Goal: Register for event/course

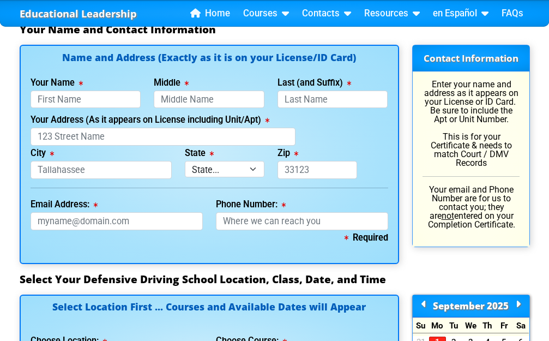
scroll to position [928, 0]
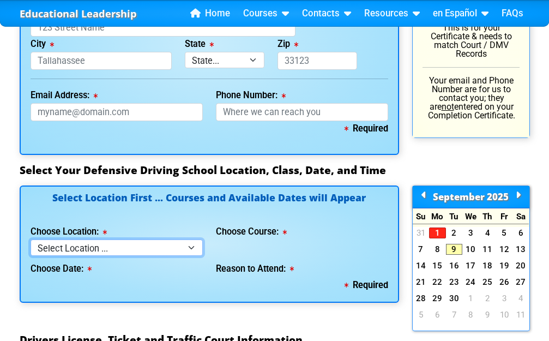
click at [144, 240] on select "Select Location ... Tampa Orlando Kissimmee [GEOGRAPHIC_DATA] - en español [GEO…" at bounding box center [117, 248] width 172 height 16
select select "3"
click at [31, 240] on select "Select Location ... Tampa Orlando Kissimmee [GEOGRAPHIC_DATA] - en español [GEO…" at bounding box center [117, 248] width 172 height 16
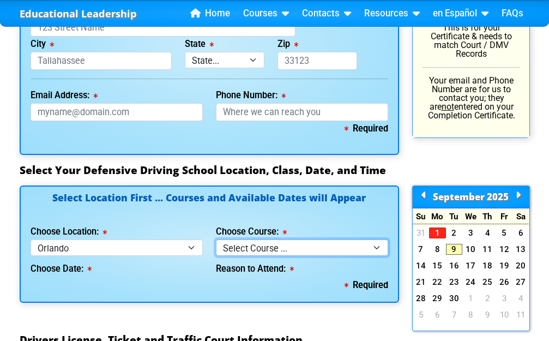
click at [255, 247] on select "Select Course ... 4 Hour Under 25 Class (STOP or Youthful Offender) 8 Hour Aggr…" at bounding box center [302, 248] width 172 height 16
select select "5"
click at [216, 240] on select "Select Course ... 4 Hour Under 25 Class (STOP or Youthful Offender) 8 Hour Aggr…" at bounding box center [302, 248] width 172 height 16
select select
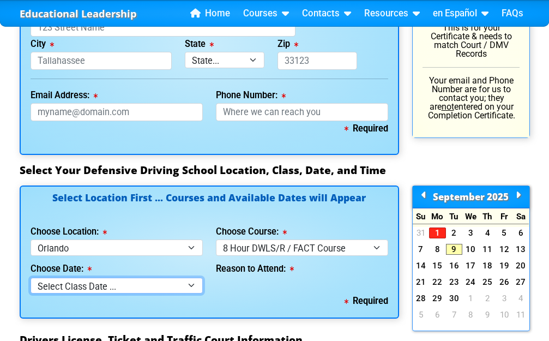
click at [133, 282] on select "Select Class Date ... [DATE] -- (Registration Closed - Class Full)" at bounding box center [117, 286] width 172 height 16
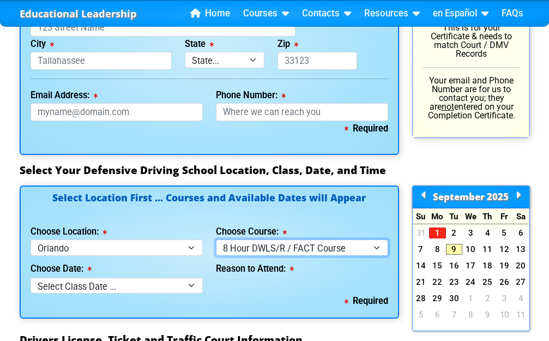
click at [246, 245] on select "Select Course ... 4 Hour Under 25 Class (STOP or Youthful Offender) 8 Hour Aggr…" at bounding box center [302, 248] width 172 height 16
click at [216, 240] on select "Select Course ... 4 Hour Under 25 Class (STOP or Youthful Offender) 8 Hour Aggr…" at bounding box center [302, 248] width 172 height 16
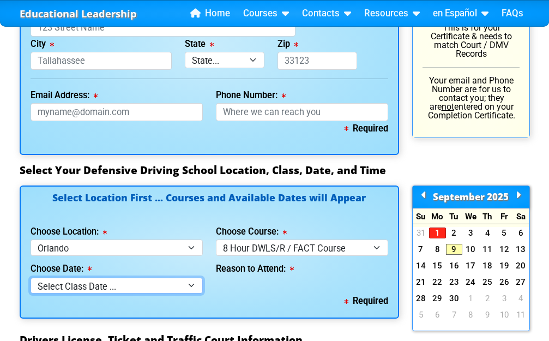
click at [156, 290] on select "Select Class Date ... [DATE] -- (Registration Closed - Class Full)" at bounding box center [117, 286] width 172 height 16
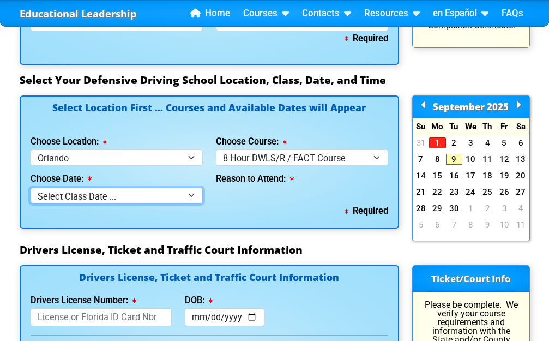
scroll to position [1037, 0]
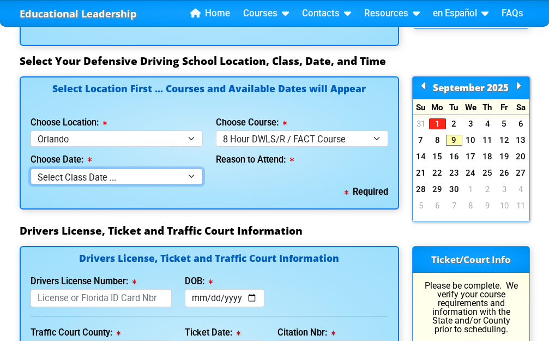
click at [128, 180] on select "Select Class Date ... [DATE] -- (Registration Closed - Class Full)" at bounding box center [117, 177] width 172 height 16
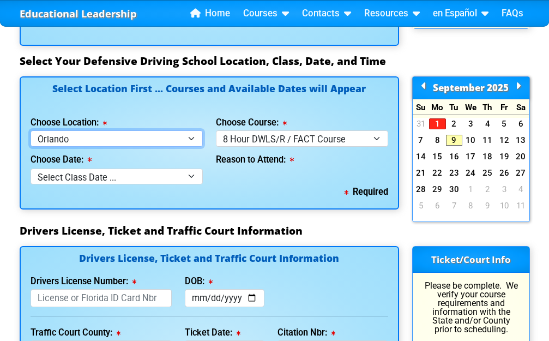
click at [142, 141] on select "Select Location ... Tampa Orlando Kissimmee [GEOGRAPHIC_DATA] - en español [GEO…" at bounding box center [117, 138] width 172 height 16
select select "2"
click at [31, 130] on select "Select Location ... Tampa Orlando Kissimmee [GEOGRAPHIC_DATA] - en español [GEO…" at bounding box center [117, 138] width 172 height 16
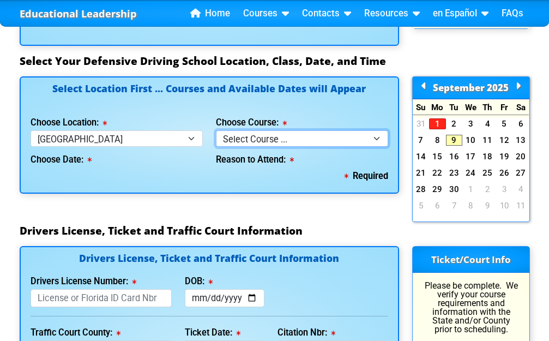
click at [234, 142] on select "Select Course ... 4 Hour BDI Class (Basic Course & TCAC) 4 Hour Under 25 Class …" at bounding box center [302, 138] width 172 height 16
select select "5"
click at [216, 130] on select "Select Course ... 4 Hour BDI Class (Basic Course & TCAC) 4 Hour Under 25 Class …" at bounding box center [302, 138] width 172 height 16
select select
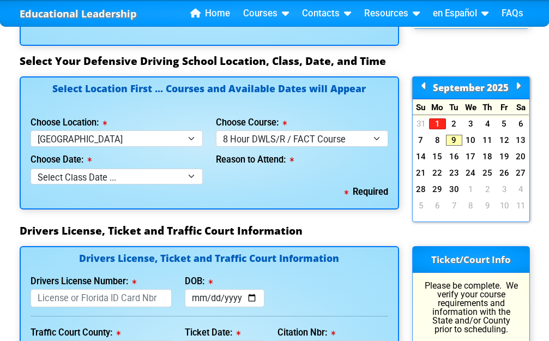
click at [94, 164] on div "Choose Date: Select Class Date ... [DATE] -- (Registration Closed at 5:00pm) [D…" at bounding box center [117, 166] width 172 height 38
click at [101, 172] on select "Select Class Date ... [DATE] -- (Registration Closed at 5:00pm) [DATE] -- ([DAT…" at bounding box center [117, 177] width 172 height 16
click at [167, 174] on select "Select Class Date ... [DATE] -- (Registration Closed at 5:00pm) [DATE] -- ([DAT…" at bounding box center [117, 177] width 172 height 16
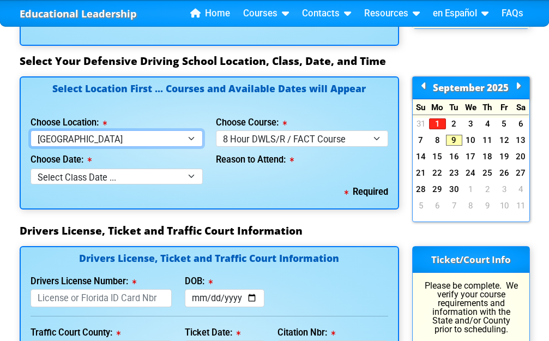
click at [154, 136] on select "Select Location ... Tampa Orlando Kissimmee [GEOGRAPHIC_DATA] - en español [GEO…" at bounding box center [117, 138] width 172 height 16
select select "4"
click at [31, 130] on select "Select Location ... Tampa Orlando Kissimmee [GEOGRAPHIC_DATA] - en español [GEO…" at bounding box center [117, 138] width 172 height 16
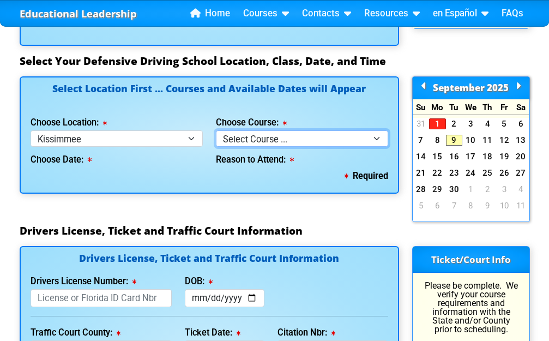
click at [247, 138] on select "Select Course ... 4 Hour BDI Class (Basic Course & TCAC) 4 Hour Under 25 Class …" at bounding box center [302, 138] width 172 height 16
select select "5"
click at [216, 130] on select "Select Course ... 4 Hour BDI Class (Basic Course & TCAC) 4 Hour Under 25 Class …" at bounding box center [302, 138] width 172 height 16
select select
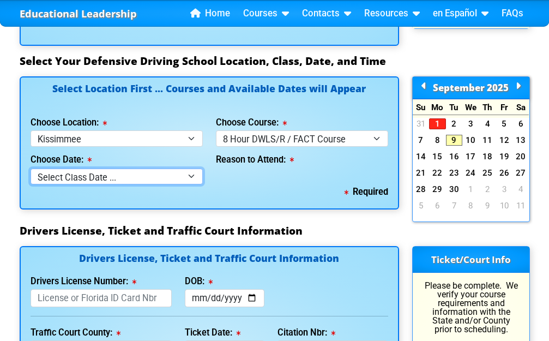
click at [133, 176] on select "Select Class Date ... [DATE] -- ([DATE] from 9:30am-6:30pm)" at bounding box center [117, 177] width 172 height 16
click at [115, 76] on div "Select Location First ... Courses and Available Dates will Appear Choose Locati…" at bounding box center [210, 143] width 380 height 134
